Goal: Information Seeking & Learning: Understand process/instructions

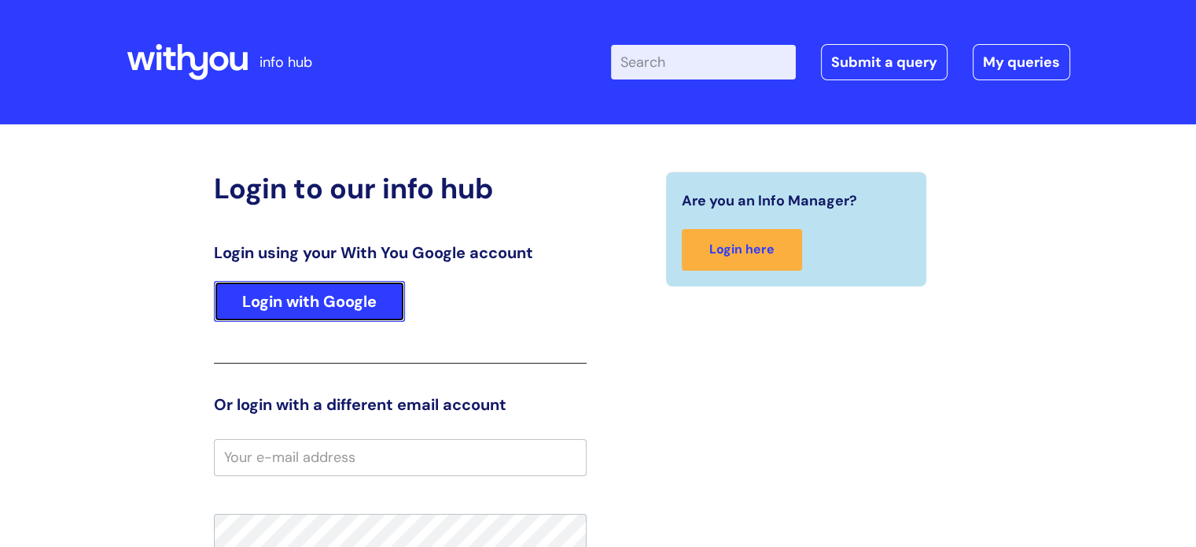
click at [272, 316] on link "Login with Google" at bounding box center [309, 301] width 191 height 41
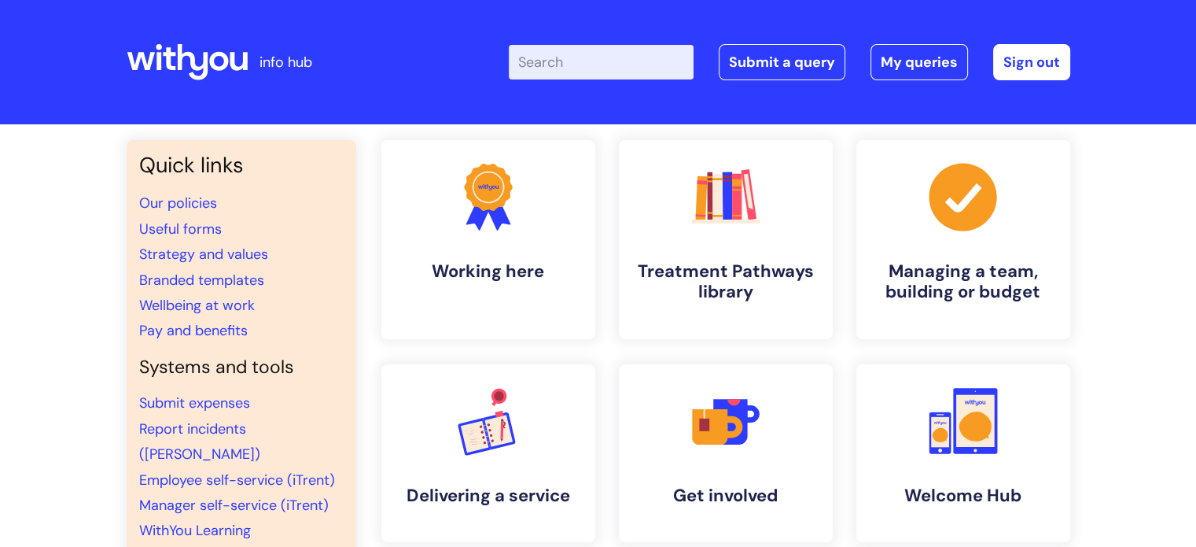
click at [620, 64] on input "Enter your search term here..." at bounding box center [601, 62] width 185 height 35
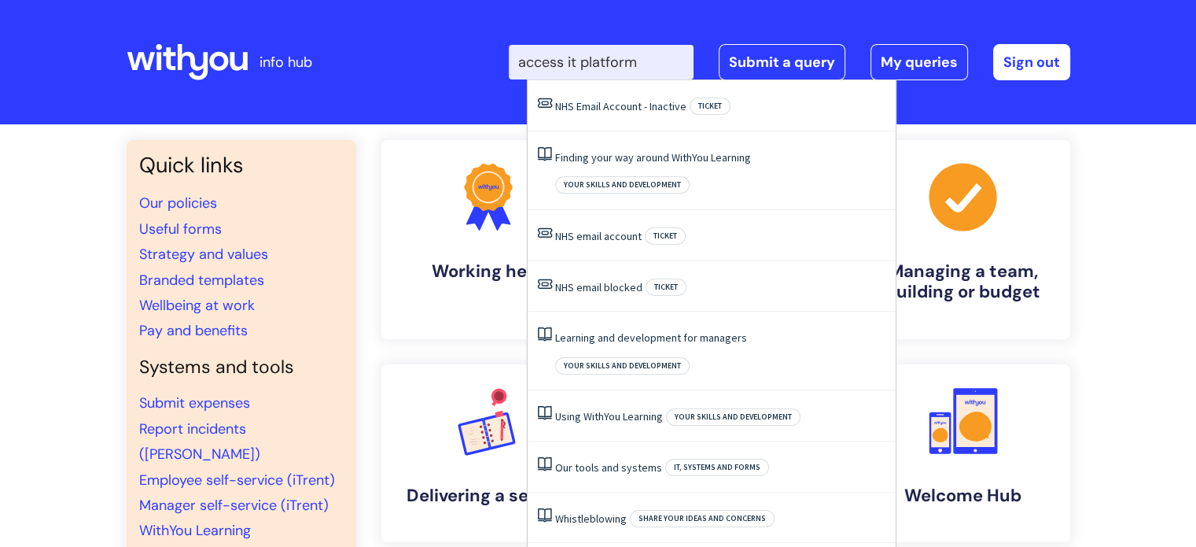
type input "access it platform"
click at [1148, 369] on div "Quick links Our policies Useful forms Strategy and values Branded templates Wel…" at bounding box center [598, 538] width 1196 height 829
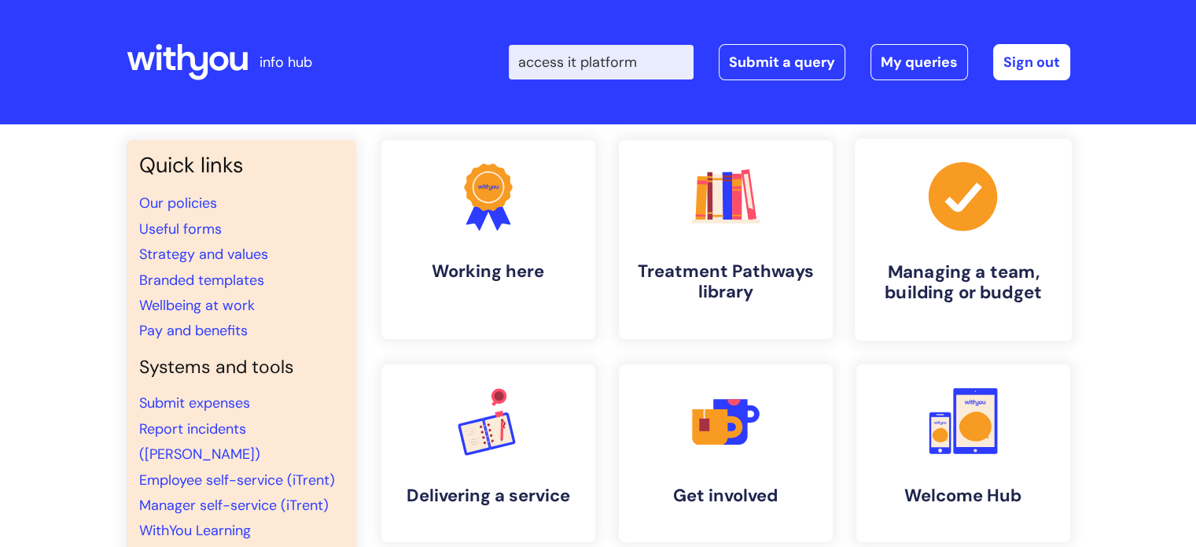
click at [934, 289] on h4 "Managing a team, building or budget" at bounding box center [963, 282] width 192 height 42
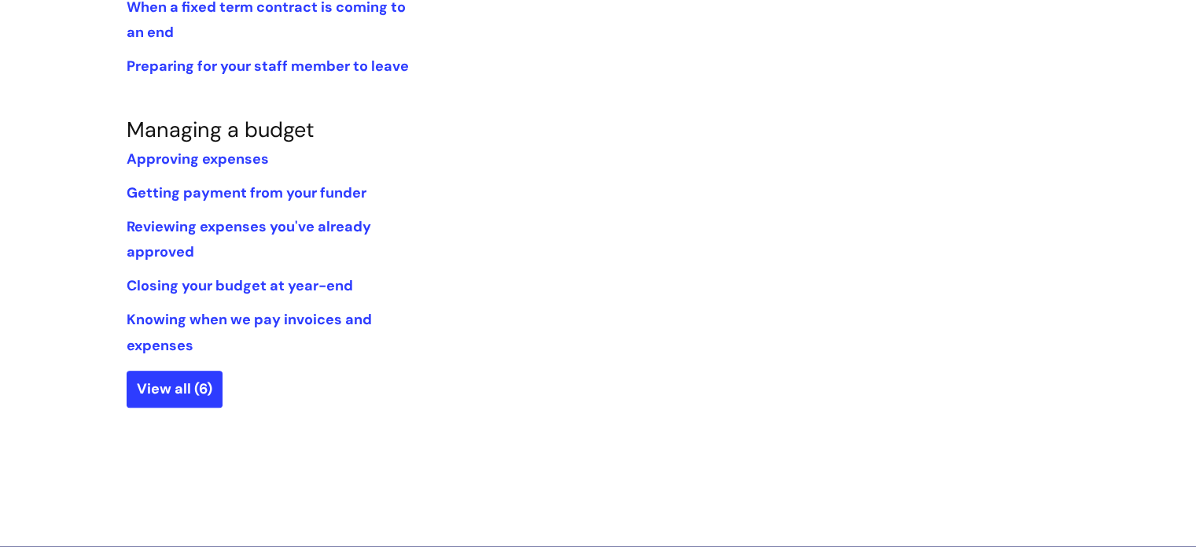
scroll to position [1074, 0]
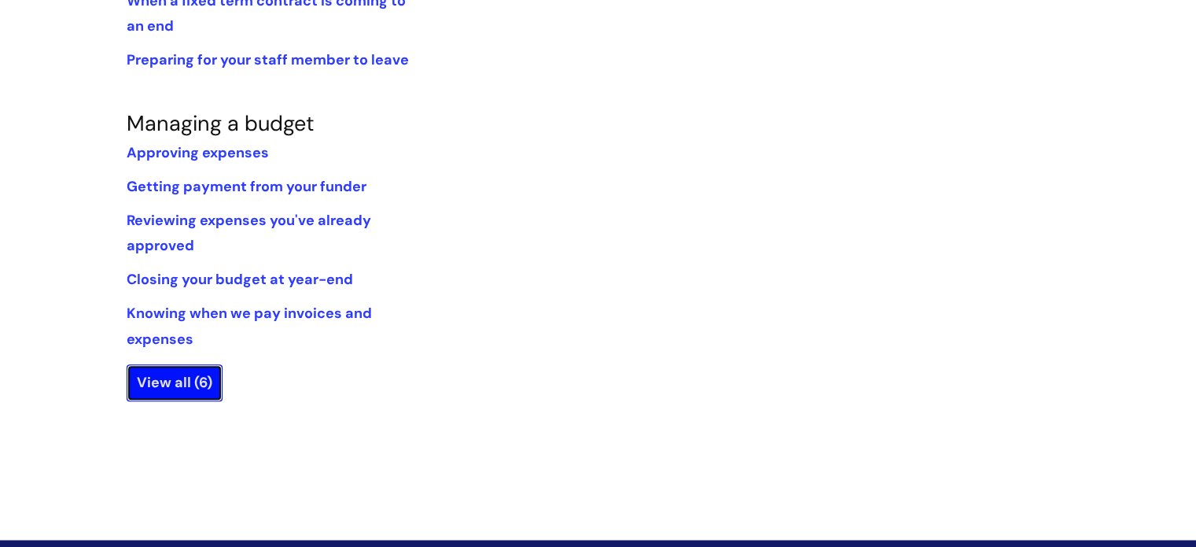
click at [175, 376] on link "View all (6)" at bounding box center [175, 382] width 96 height 36
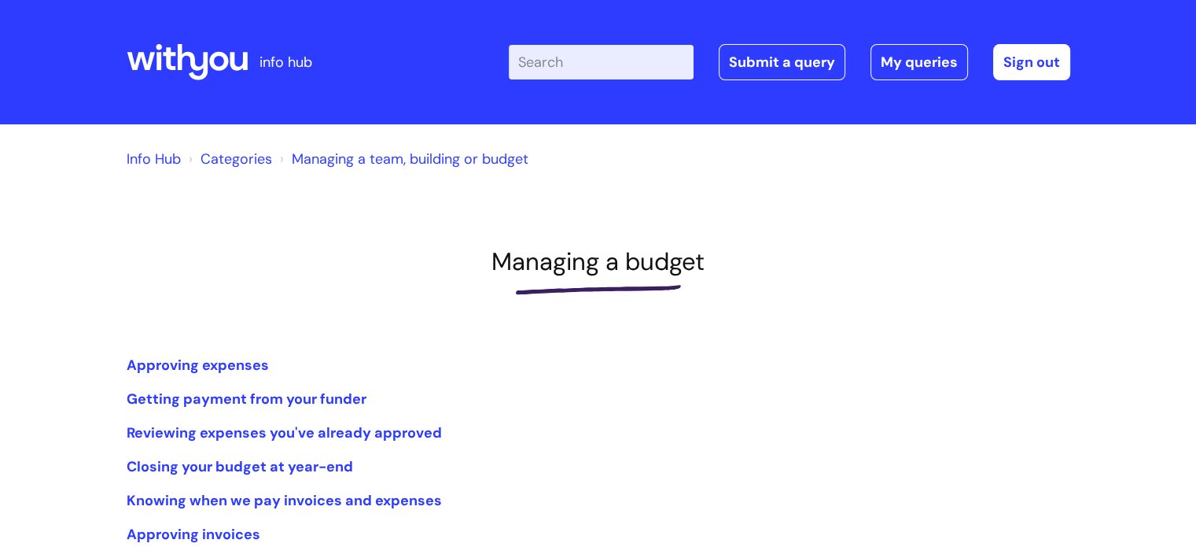
click at [142, 157] on link "Info Hub" at bounding box center [154, 158] width 54 height 19
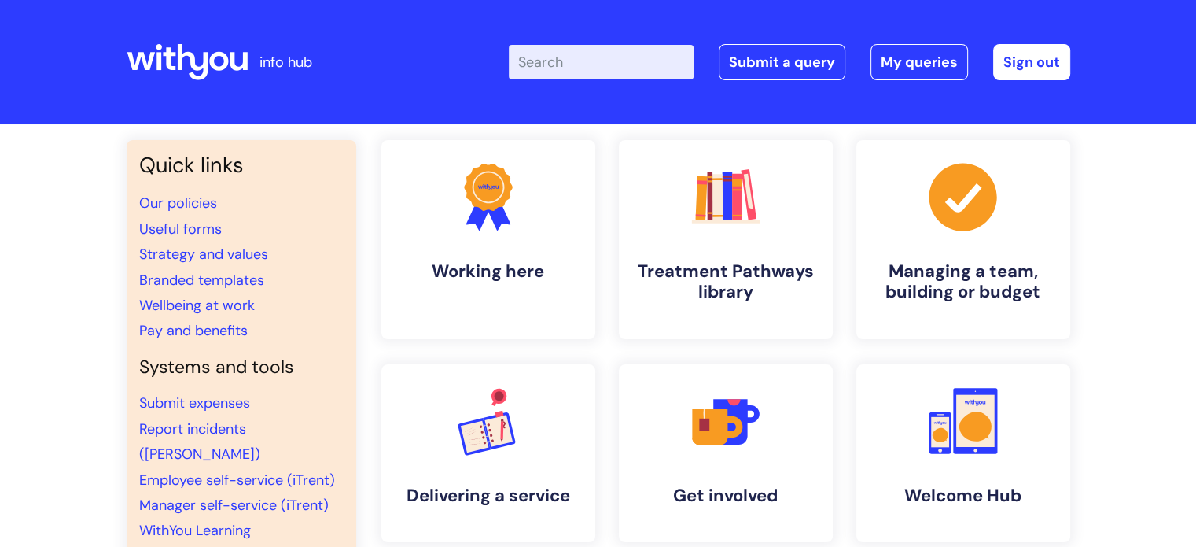
click at [210, 547] on link "Other systems" at bounding box center [187, 556] width 96 height 19
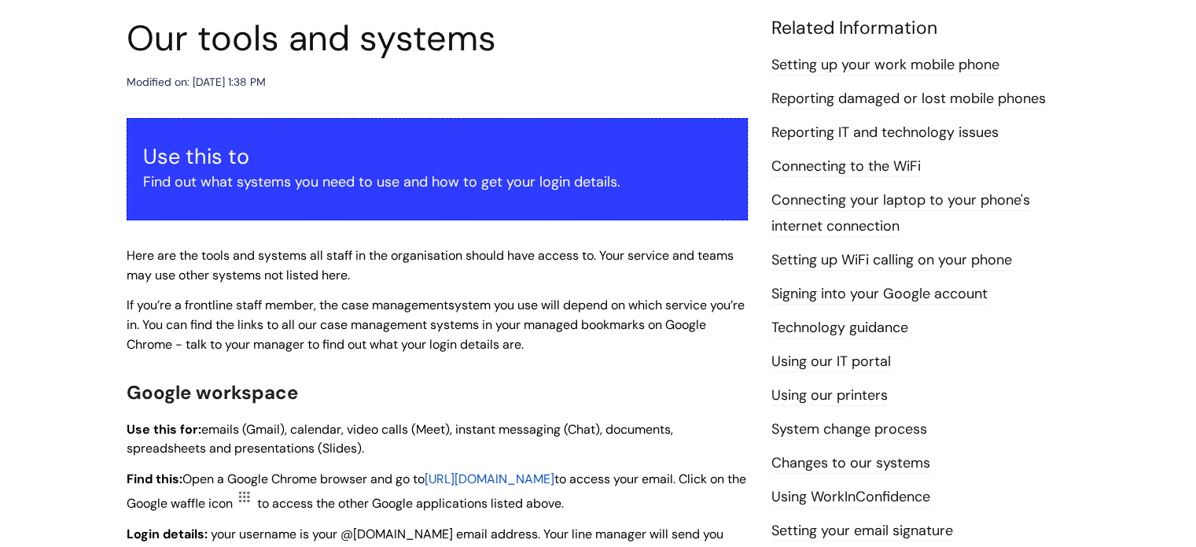
scroll to position [182, 0]
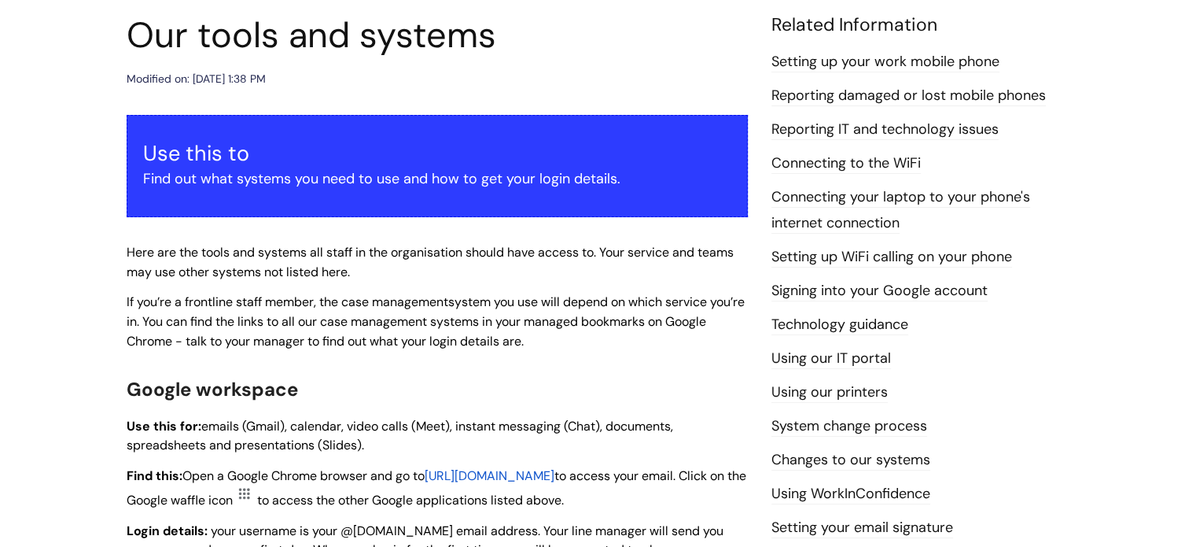
click at [808, 354] on link "Using our IT portal" at bounding box center [831, 358] width 120 height 20
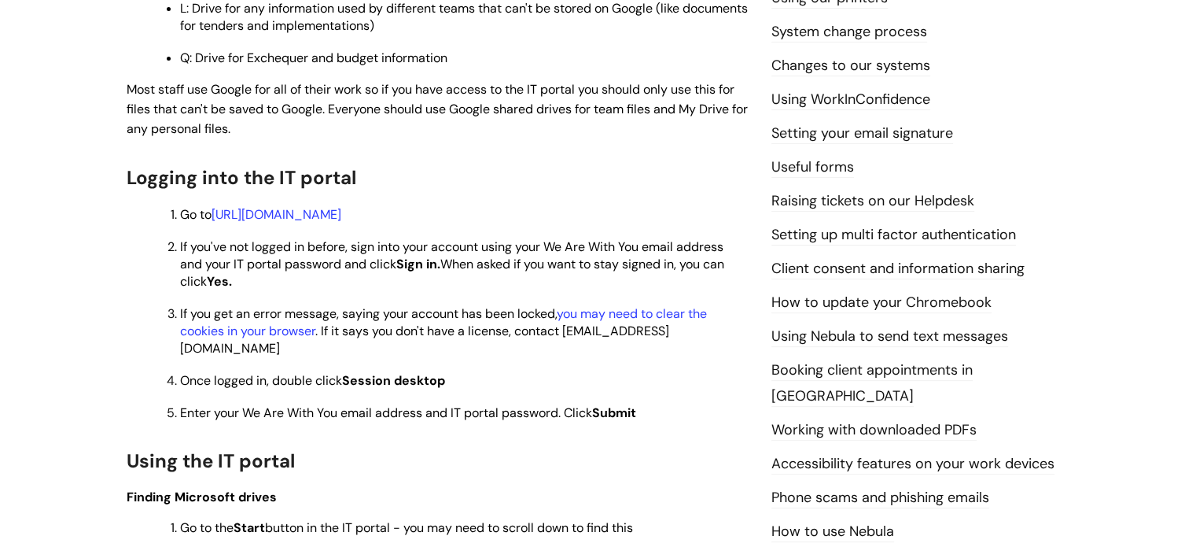
scroll to position [586, 0]
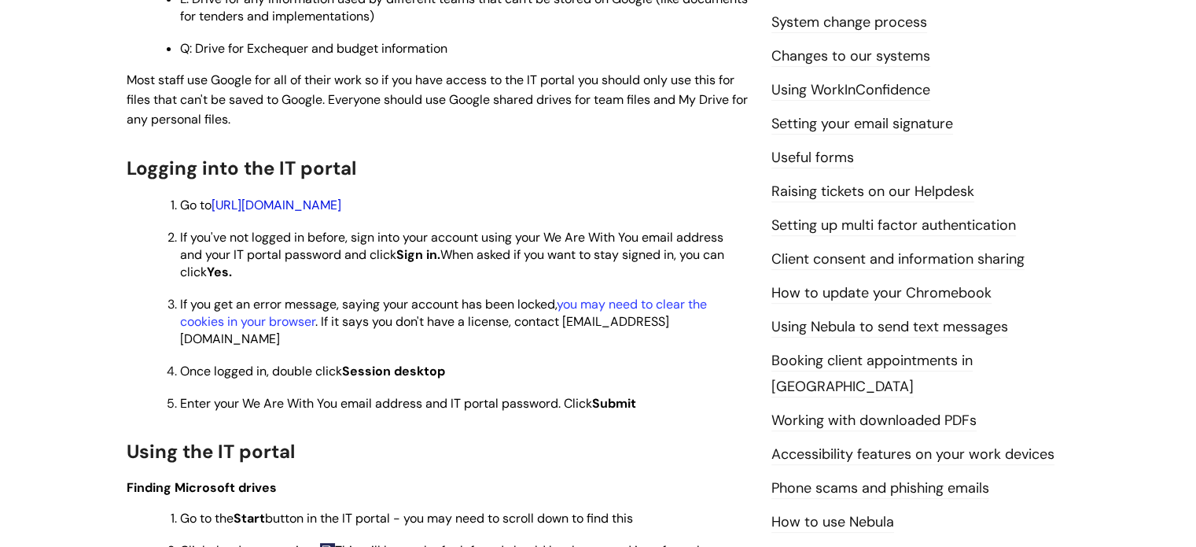
click at [341, 207] on link "[URL][DOMAIN_NAME]" at bounding box center [277, 205] width 130 height 17
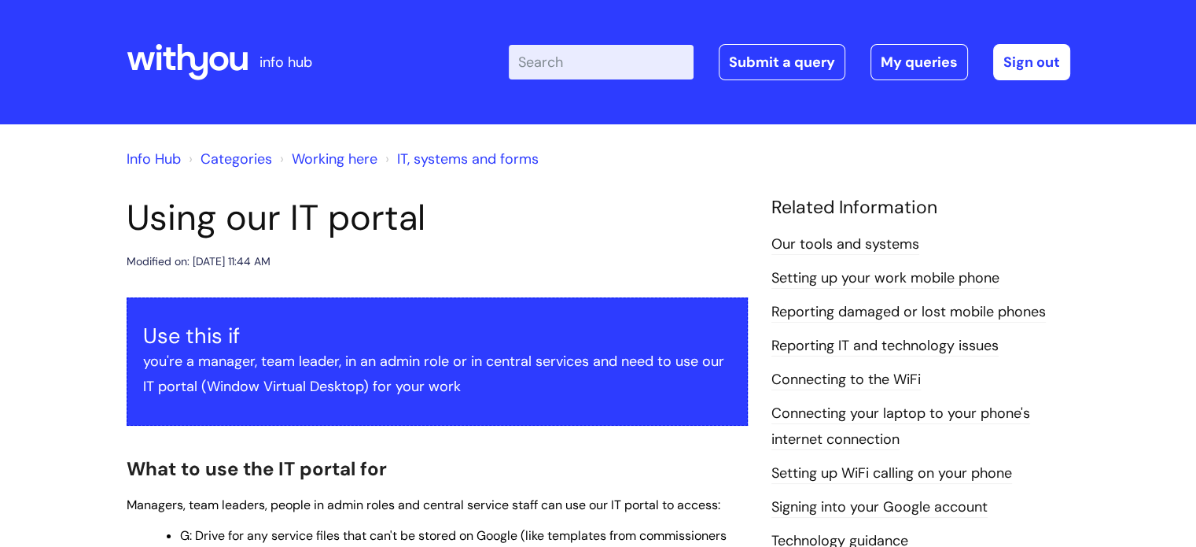
click at [143, 153] on link "Info Hub" at bounding box center [154, 158] width 54 height 19
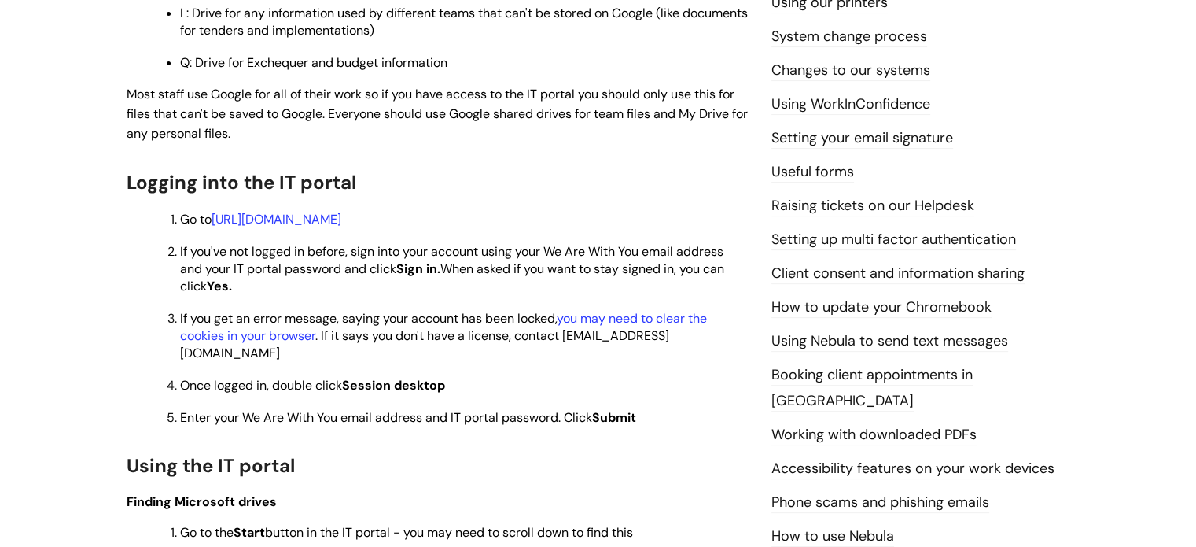
scroll to position [574, 0]
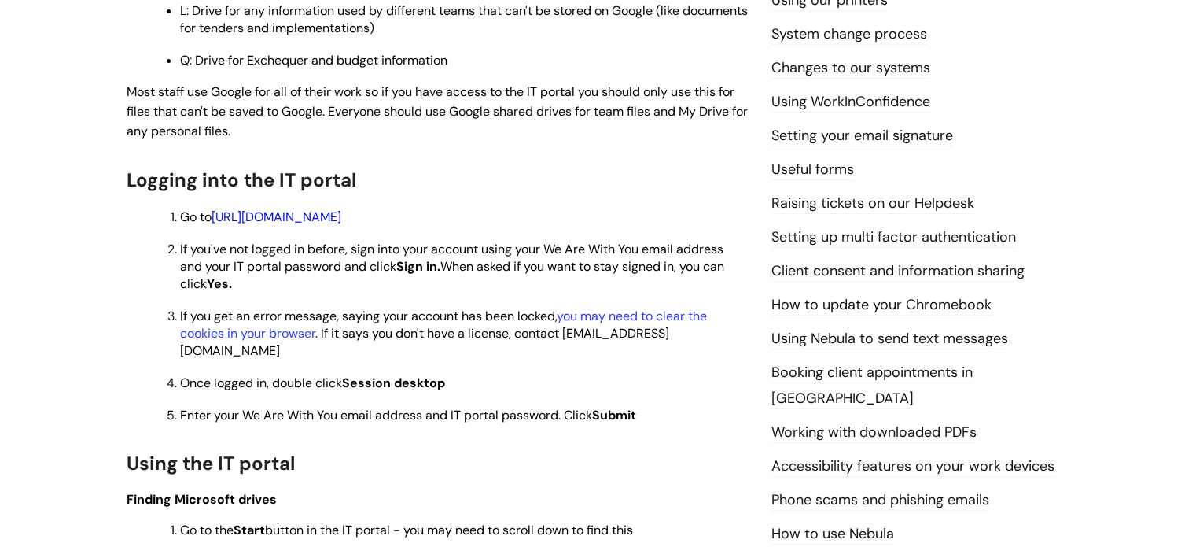
click at [341, 215] on link "https://rdweb.wvd.microsoft.com/arm/webclient" at bounding box center [277, 216] width 130 height 17
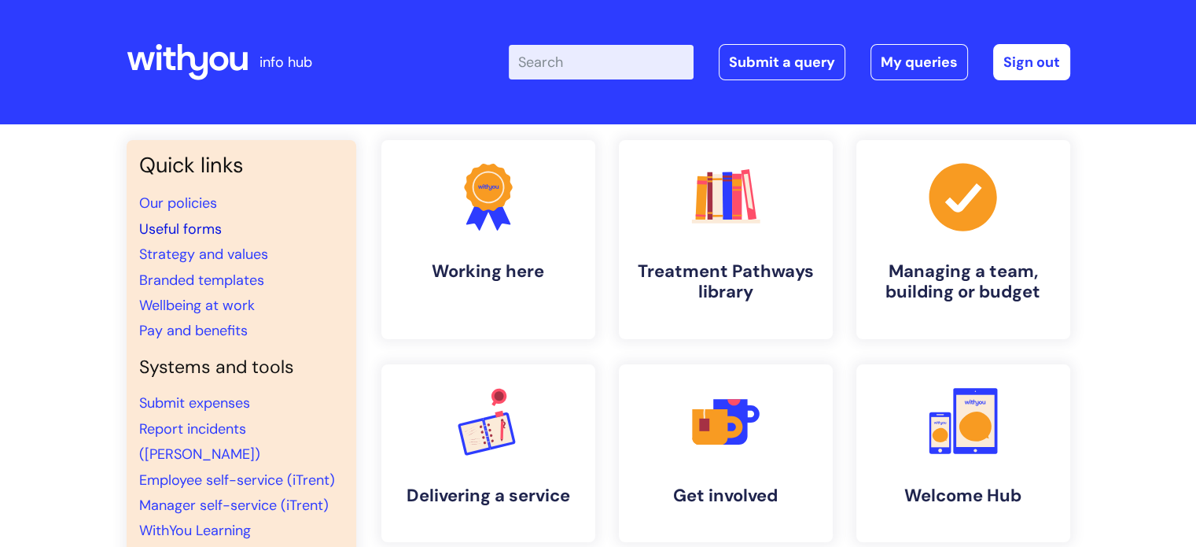
click at [196, 226] on link "Useful forms" at bounding box center [180, 228] width 83 height 19
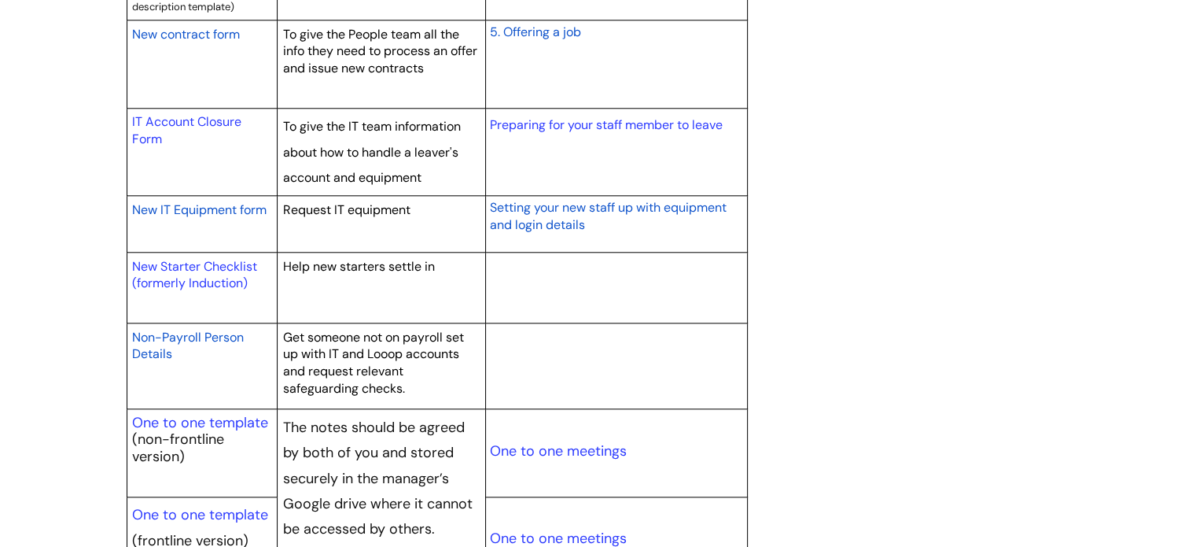
scroll to position [1625, 0]
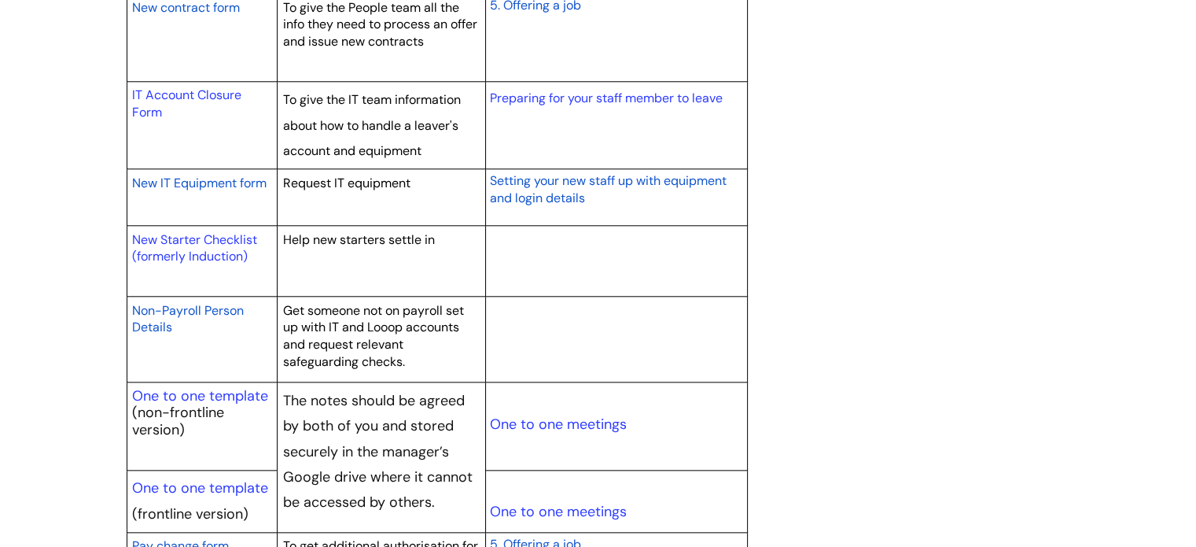
click at [168, 302] on span "Non-Payroll Person Details" at bounding box center [188, 319] width 112 height 34
